Goal: Information Seeking & Learning: Check status

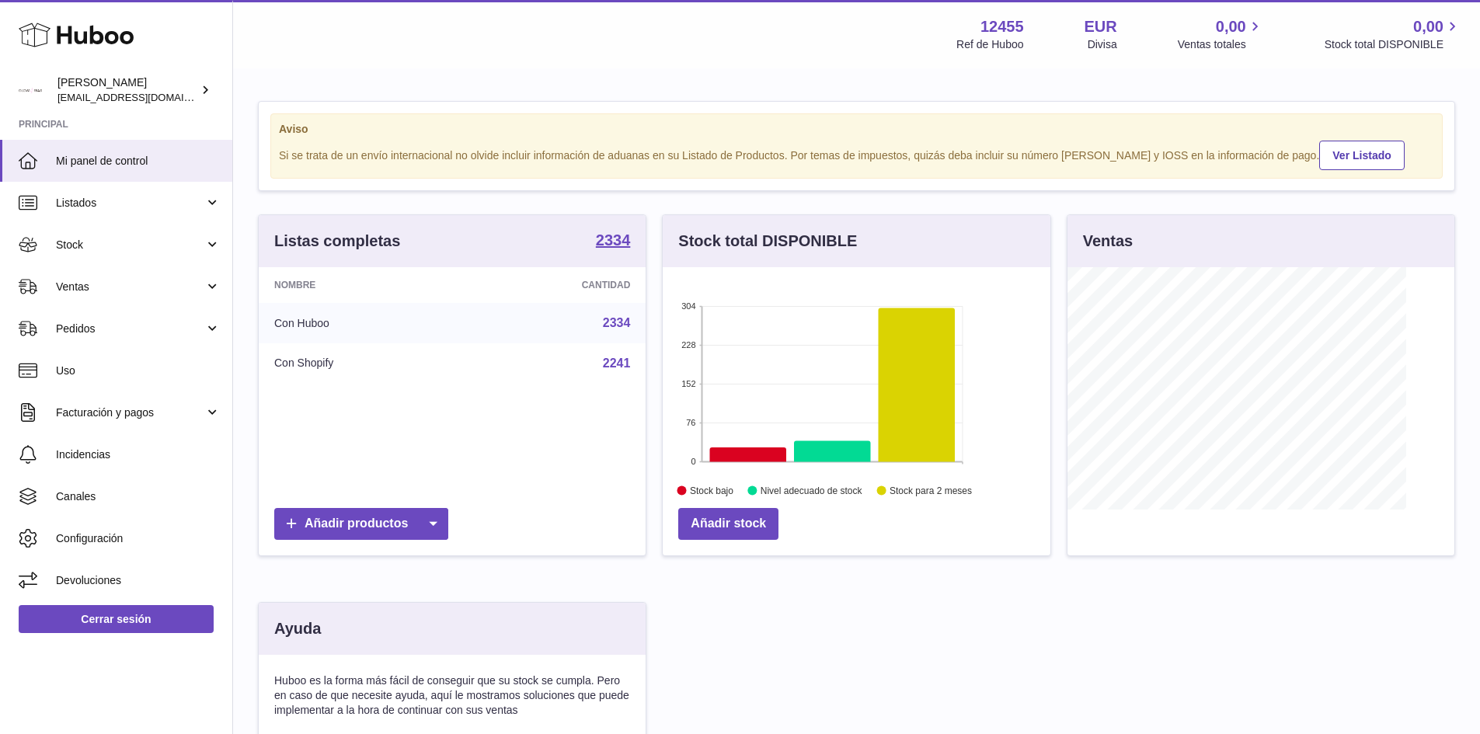
scroll to position [242, 388]
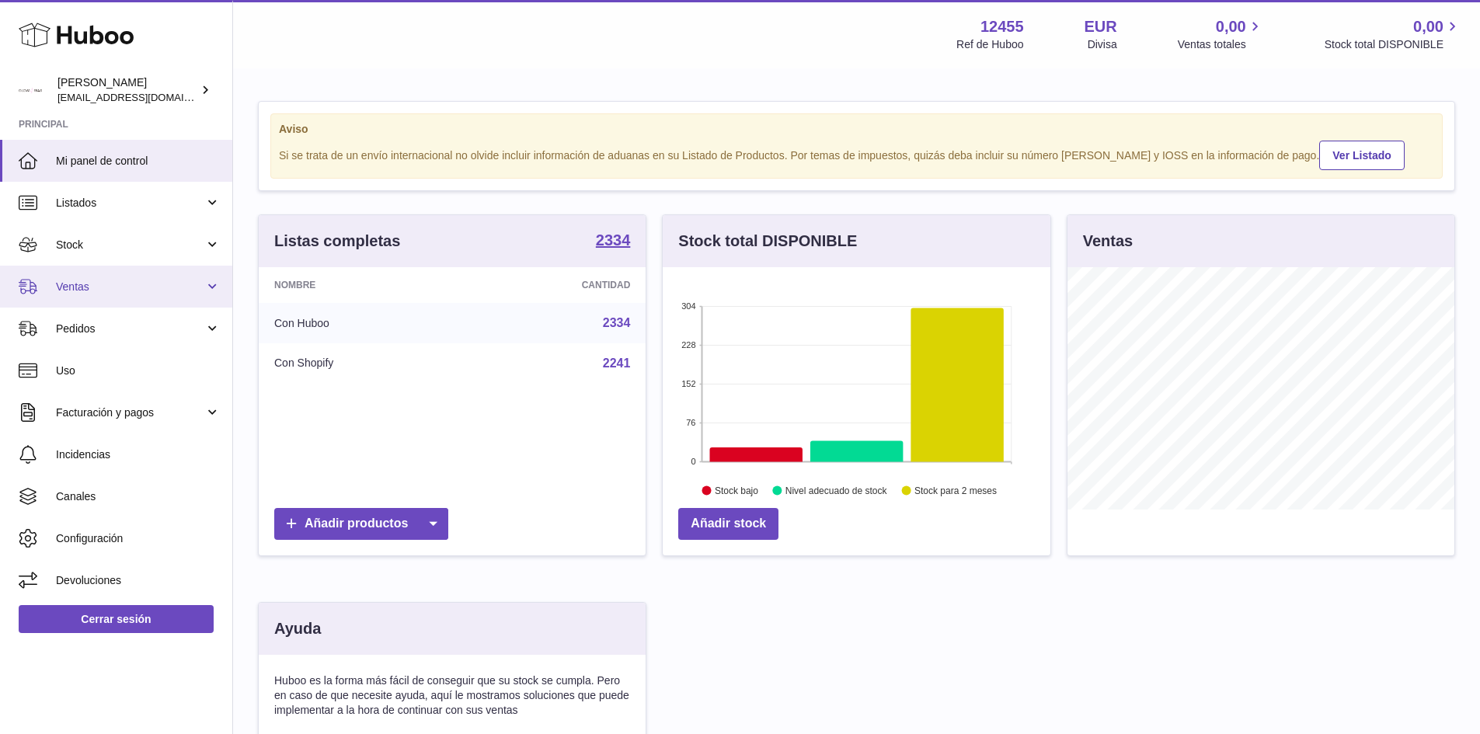
click at [77, 284] on span "Ventas" at bounding box center [130, 287] width 148 height 15
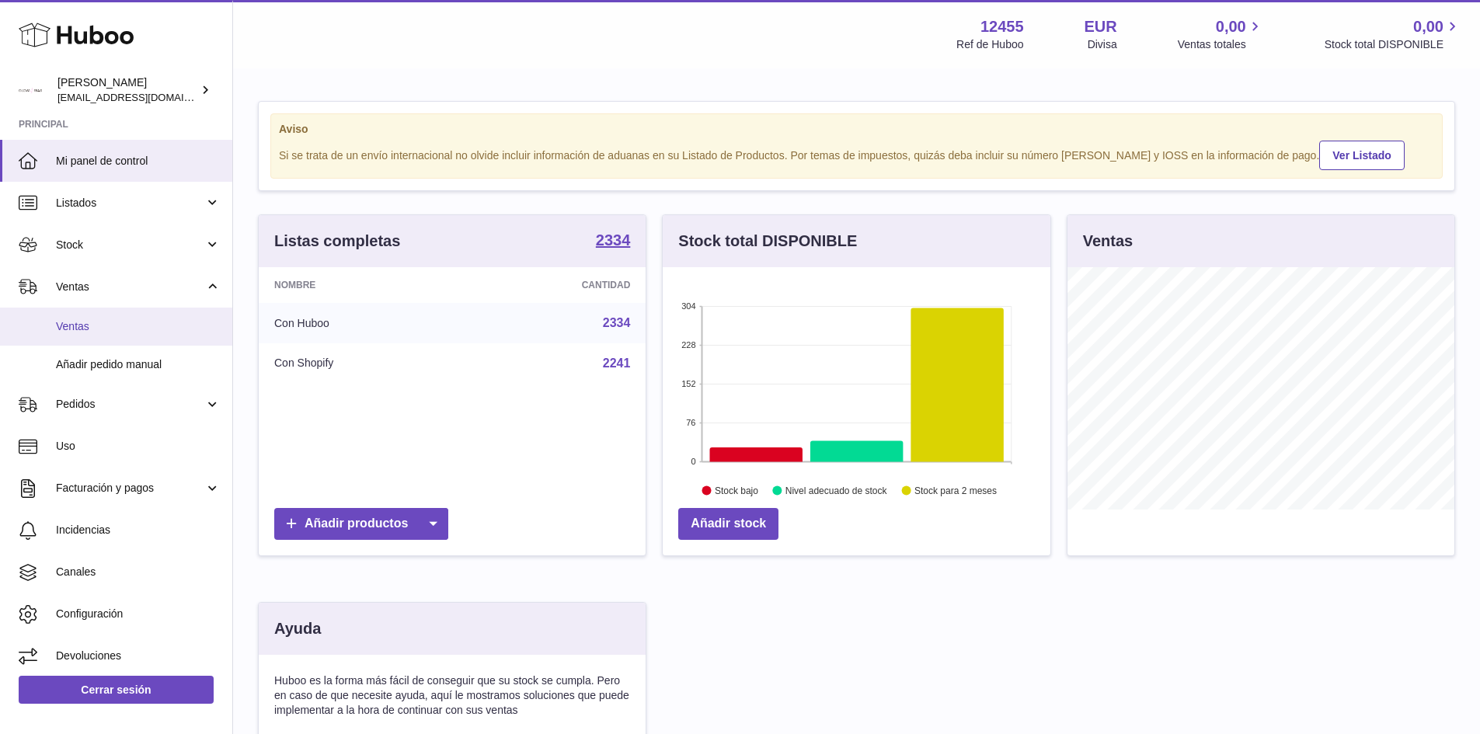
click at [96, 329] on span "Ventas" at bounding box center [138, 326] width 165 height 15
click at [96, 320] on span "Ventas" at bounding box center [138, 326] width 165 height 15
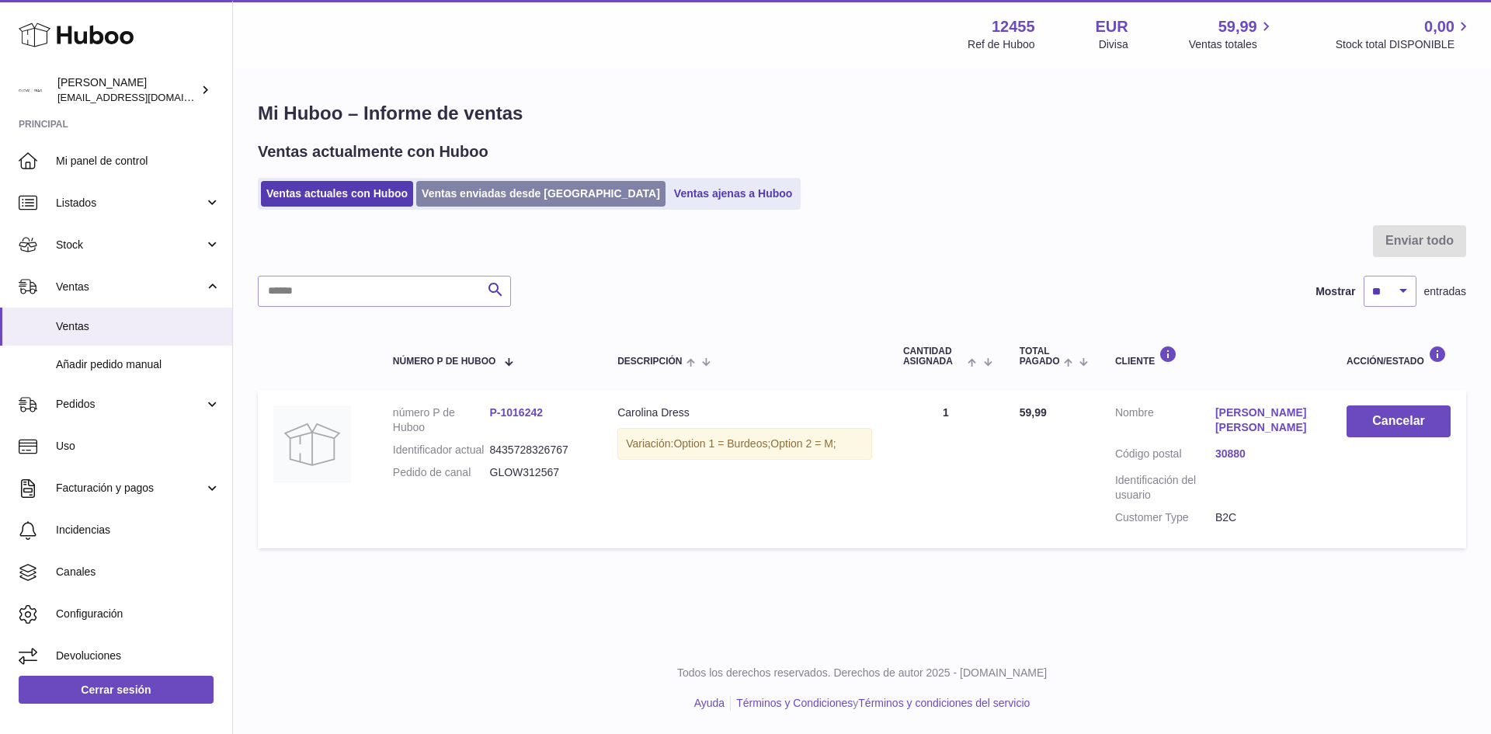
click at [484, 190] on link "Ventas enviadas desde [GEOGRAPHIC_DATA]" at bounding box center [540, 194] width 249 height 26
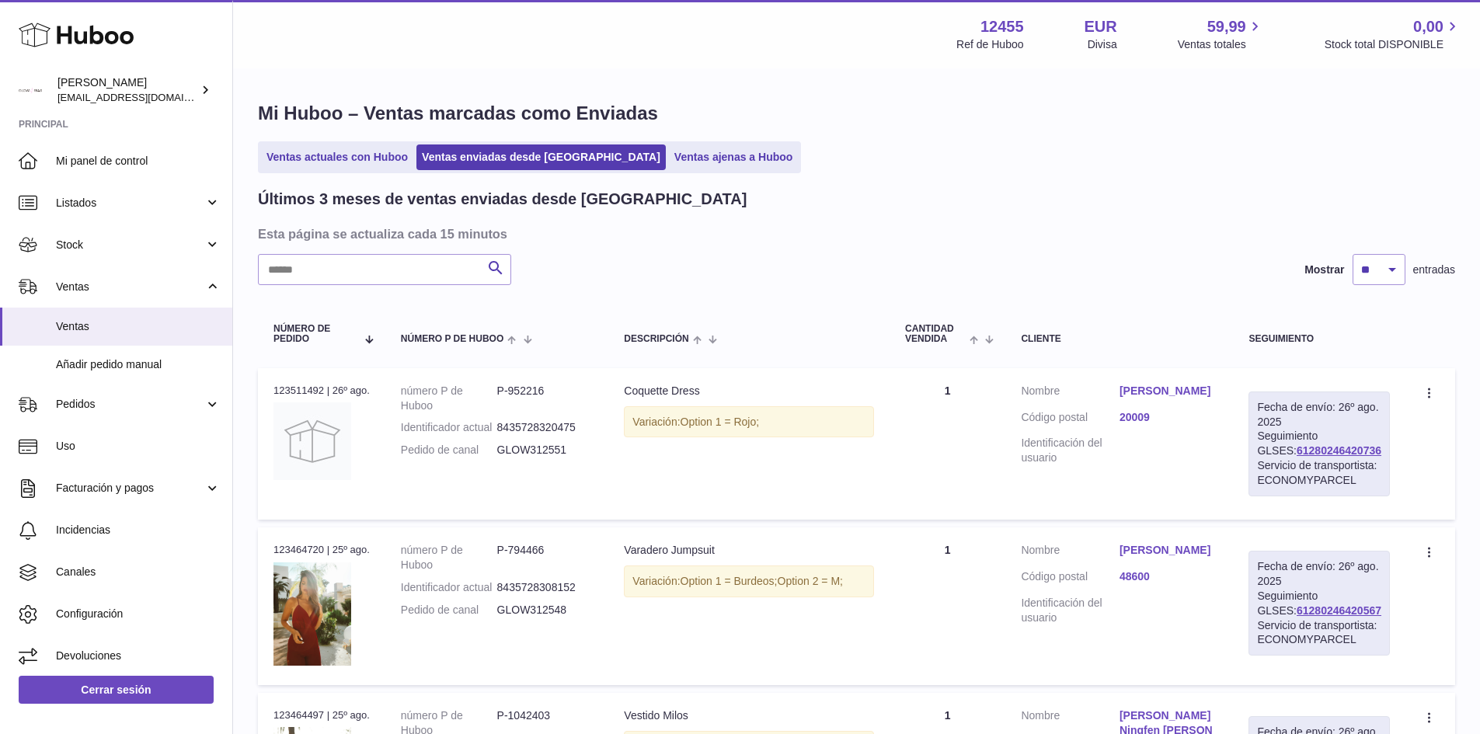
click at [669, 161] on link "Ventas ajenas a Huboo" at bounding box center [734, 157] width 130 height 26
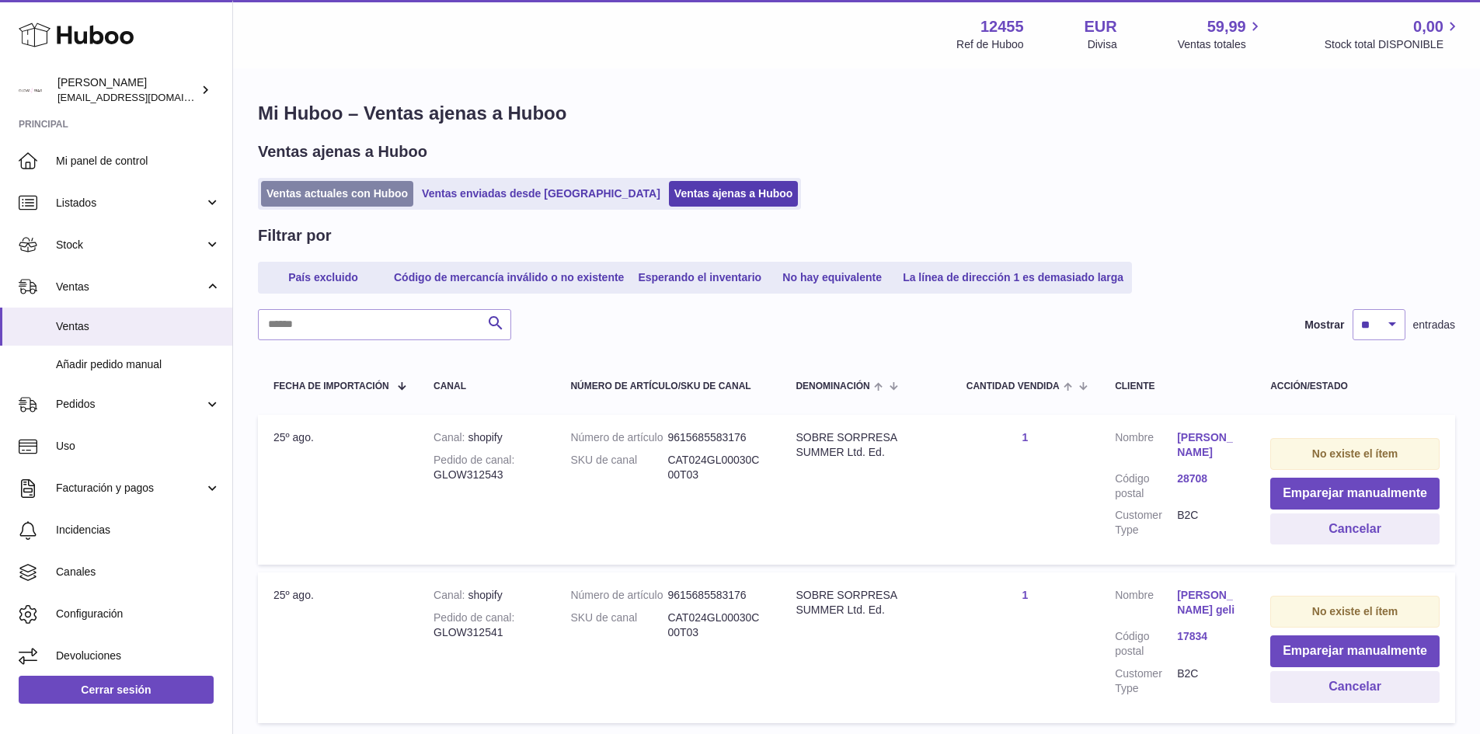
click at [351, 196] on link "Ventas actuales con Huboo" at bounding box center [337, 194] width 152 height 26
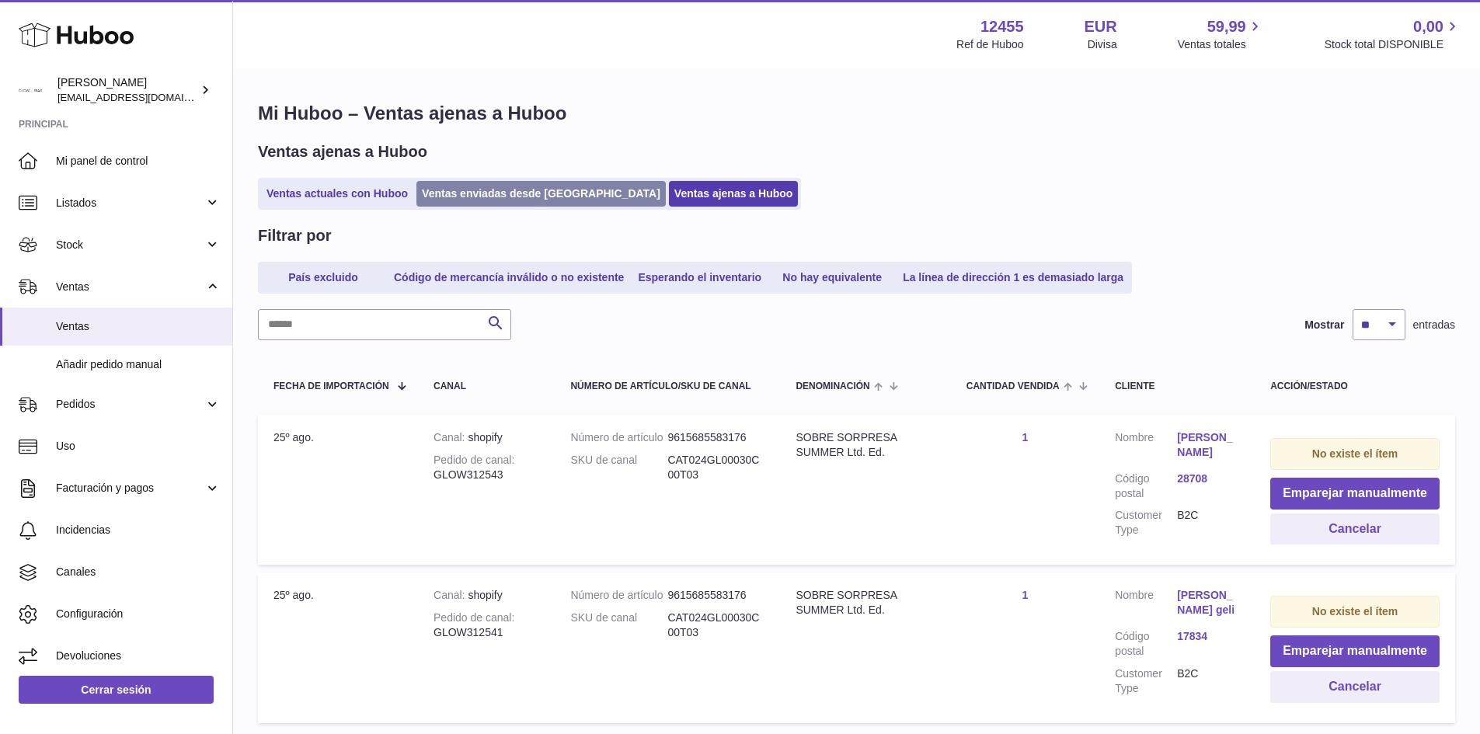
click at [541, 194] on link "Ventas enviadas desde [GEOGRAPHIC_DATA]" at bounding box center [540, 194] width 249 height 26
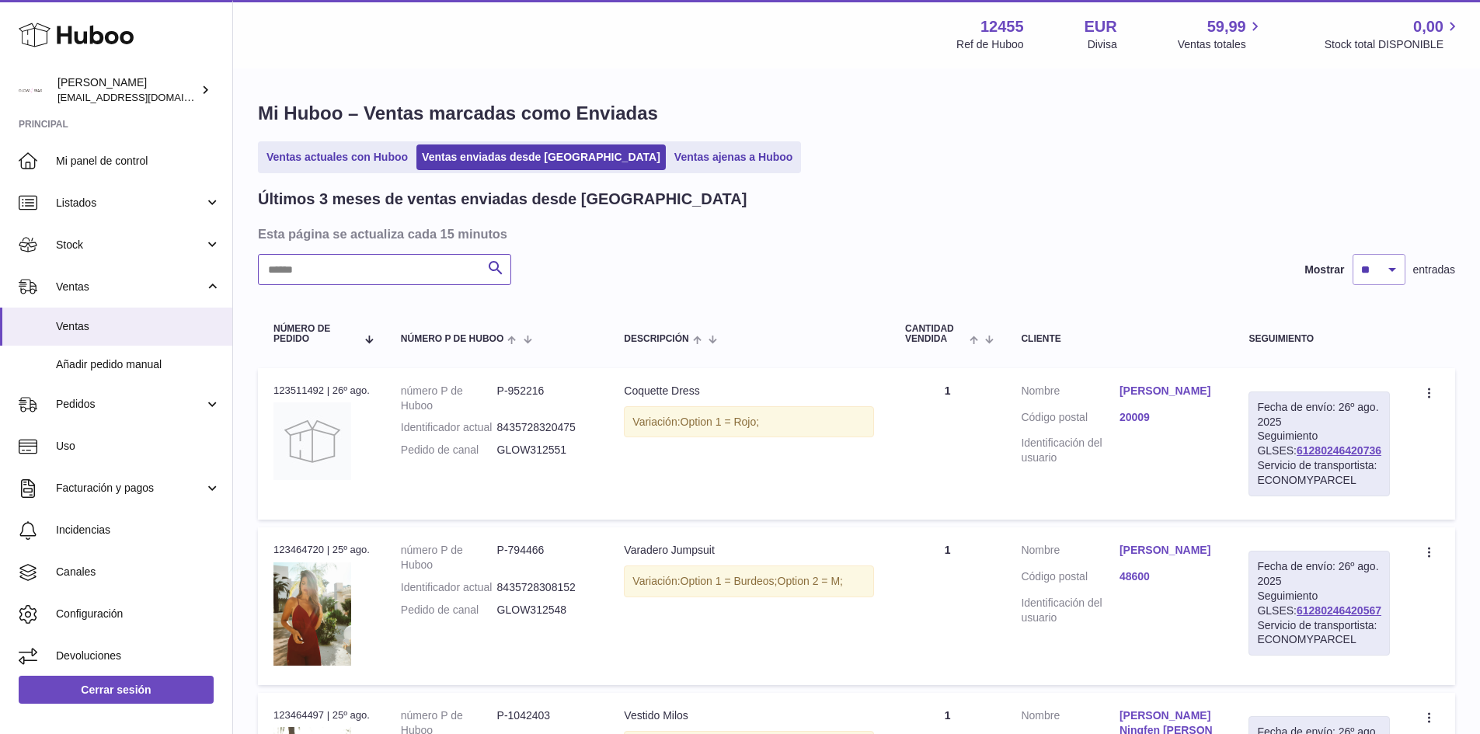
click at [381, 262] on input "text" at bounding box center [384, 269] width 253 height 31
click at [391, 277] on input "text" at bounding box center [384, 269] width 253 height 31
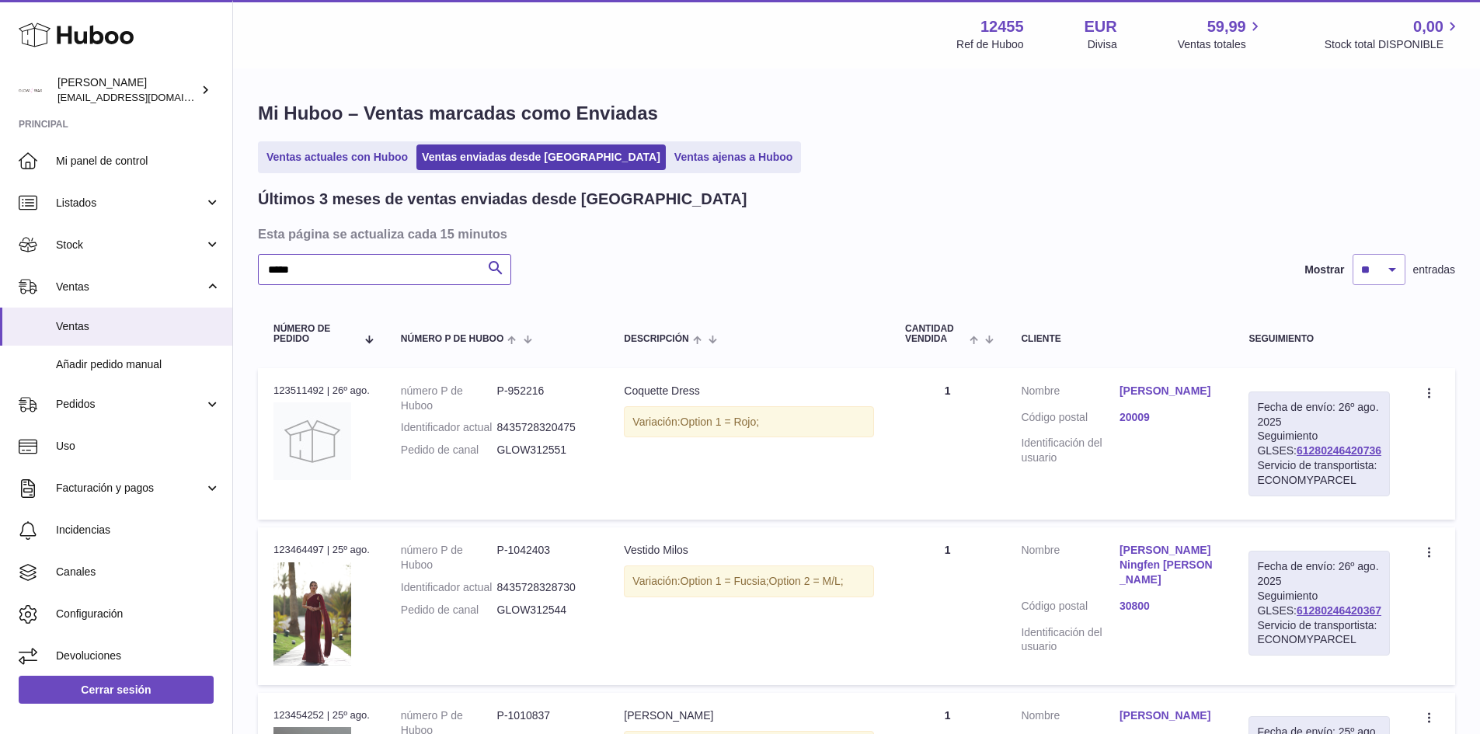
type input "*****"
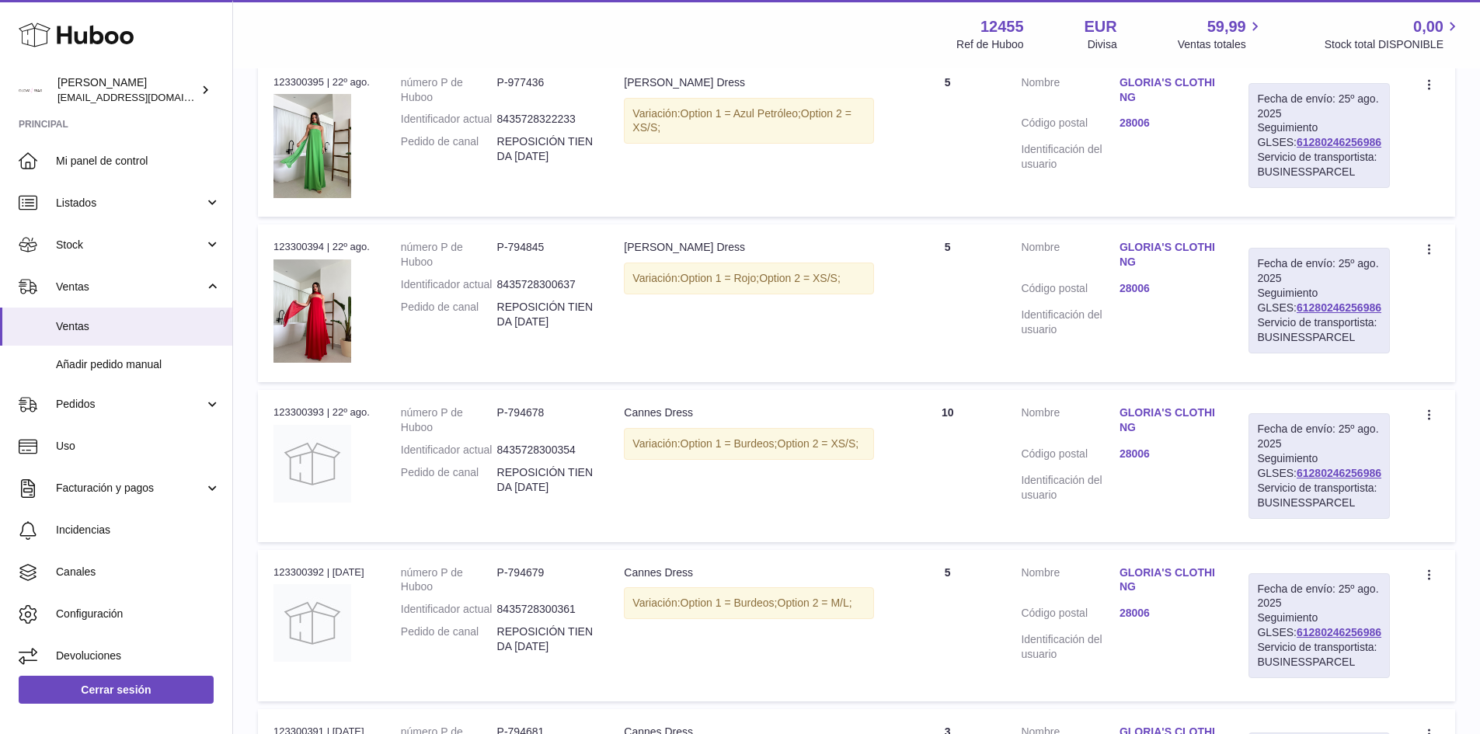
scroll to position [311, 0]
